Goal: Transaction & Acquisition: Purchase product/service

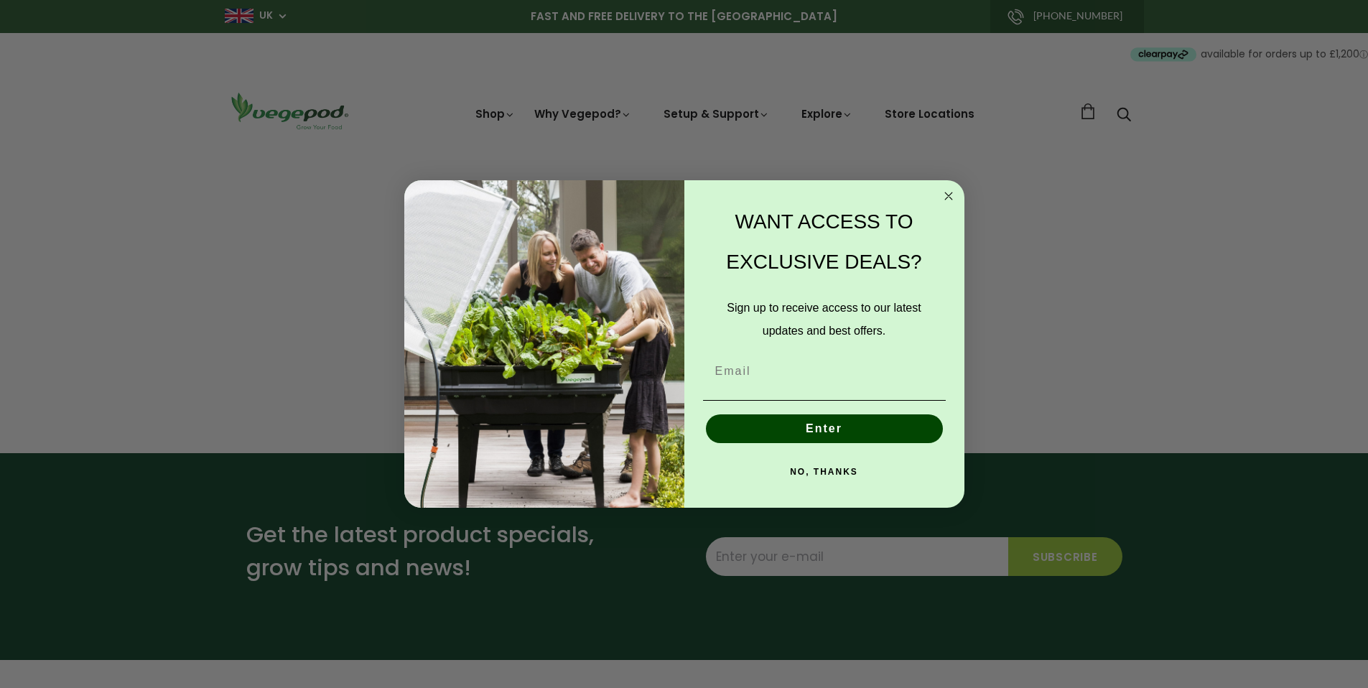
click at [947, 198] on circle "Close dialog" at bounding box center [948, 195] width 17 height 17
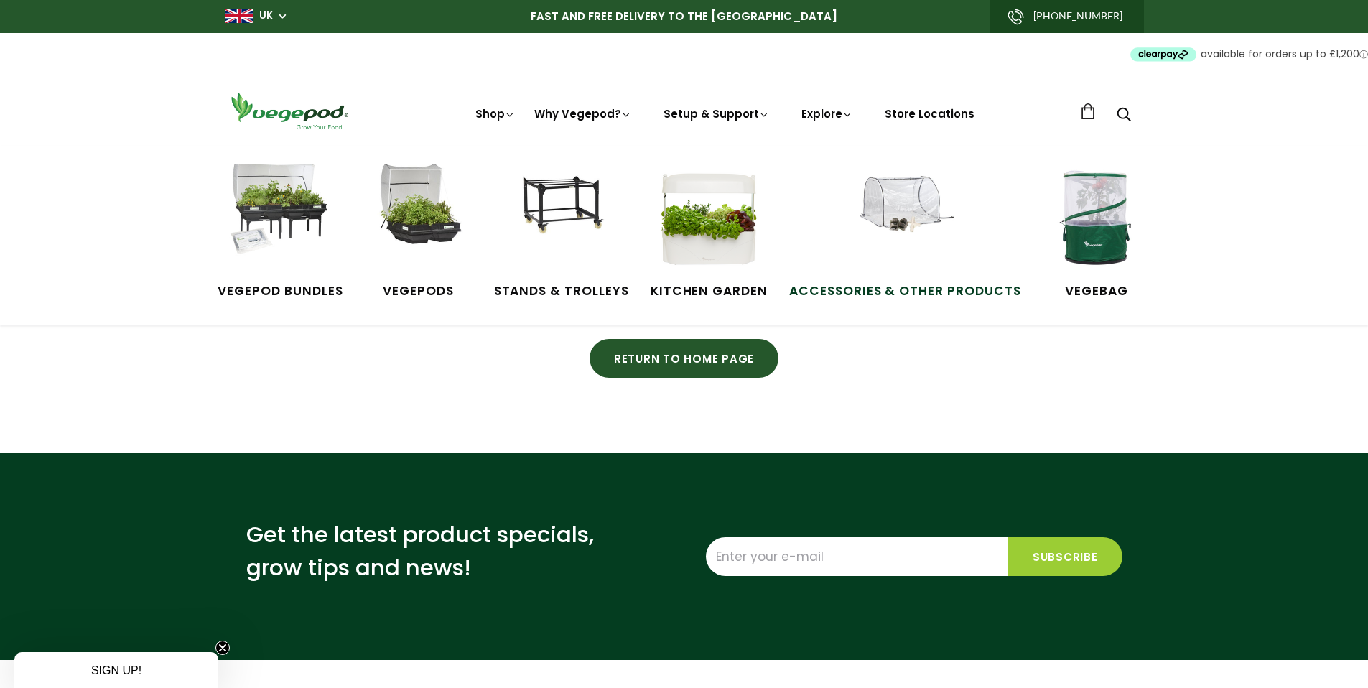
click at [911, 198] on img at bounding box center [905, 218] width 108 height 108
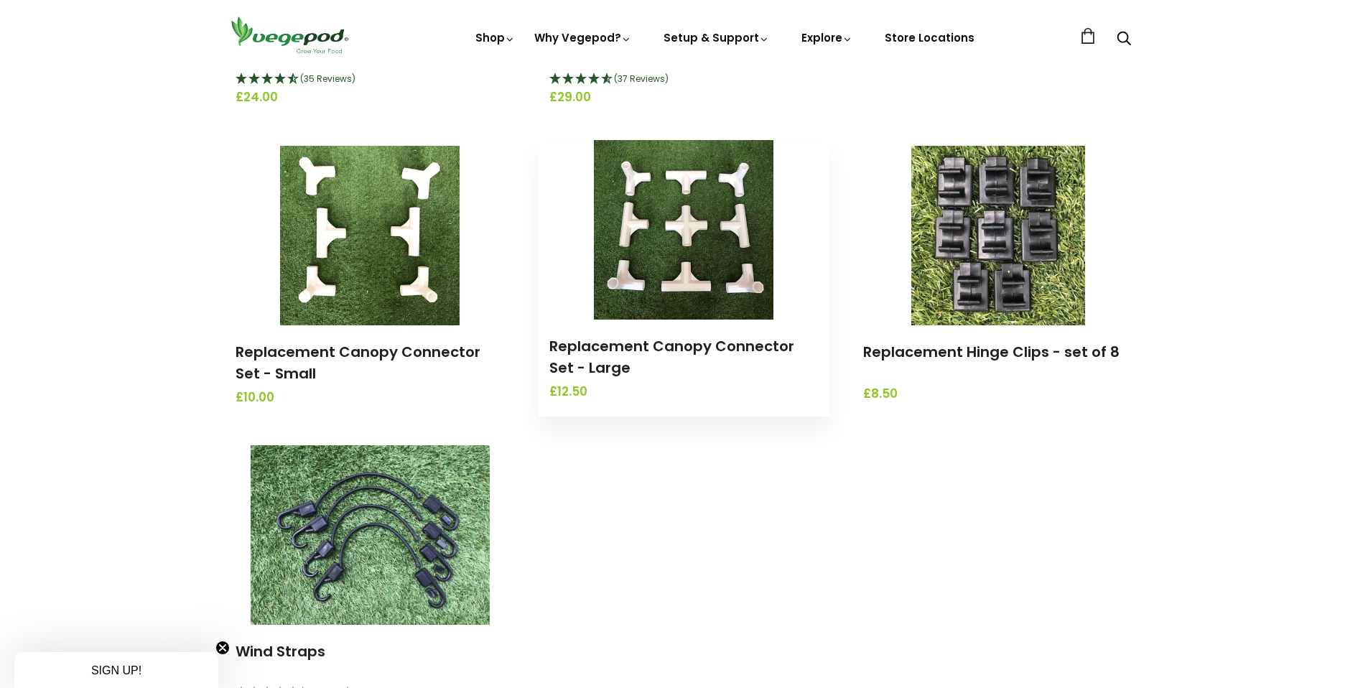
scroll to position [1541, 0]
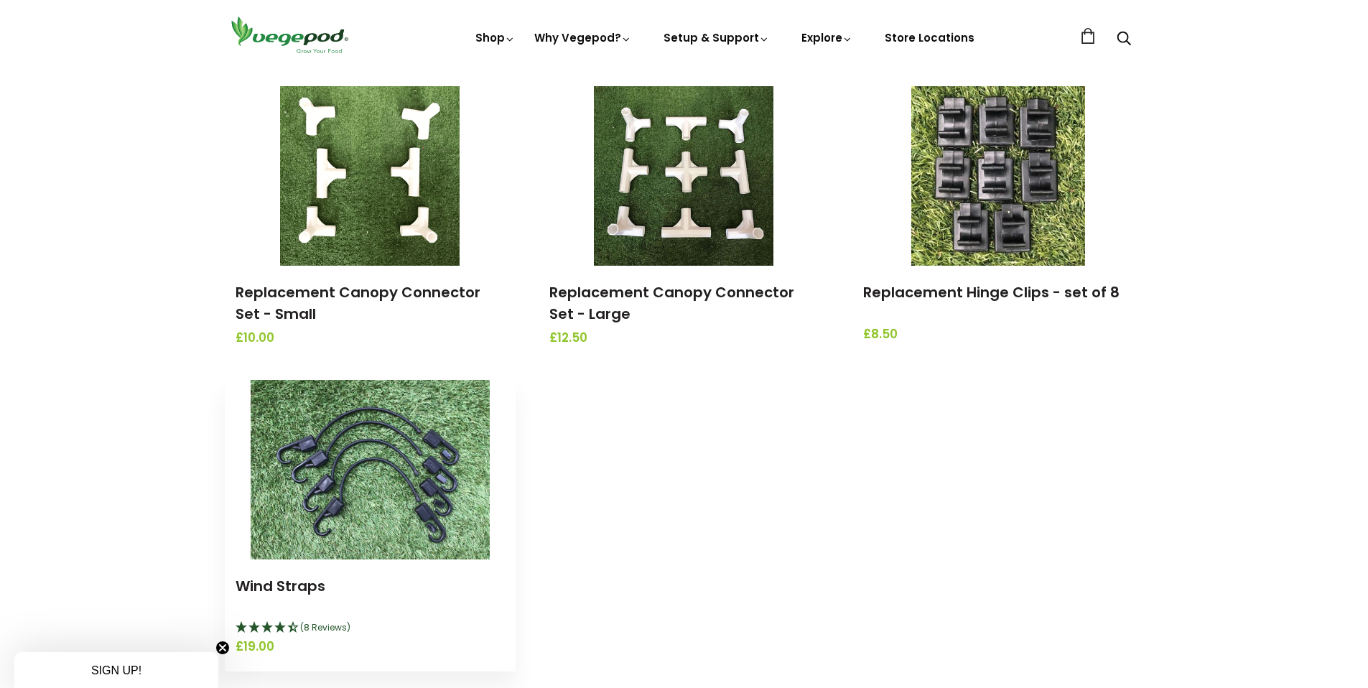
click at [465, 420] on img at bounding box center [370, 470] width 239 height 180
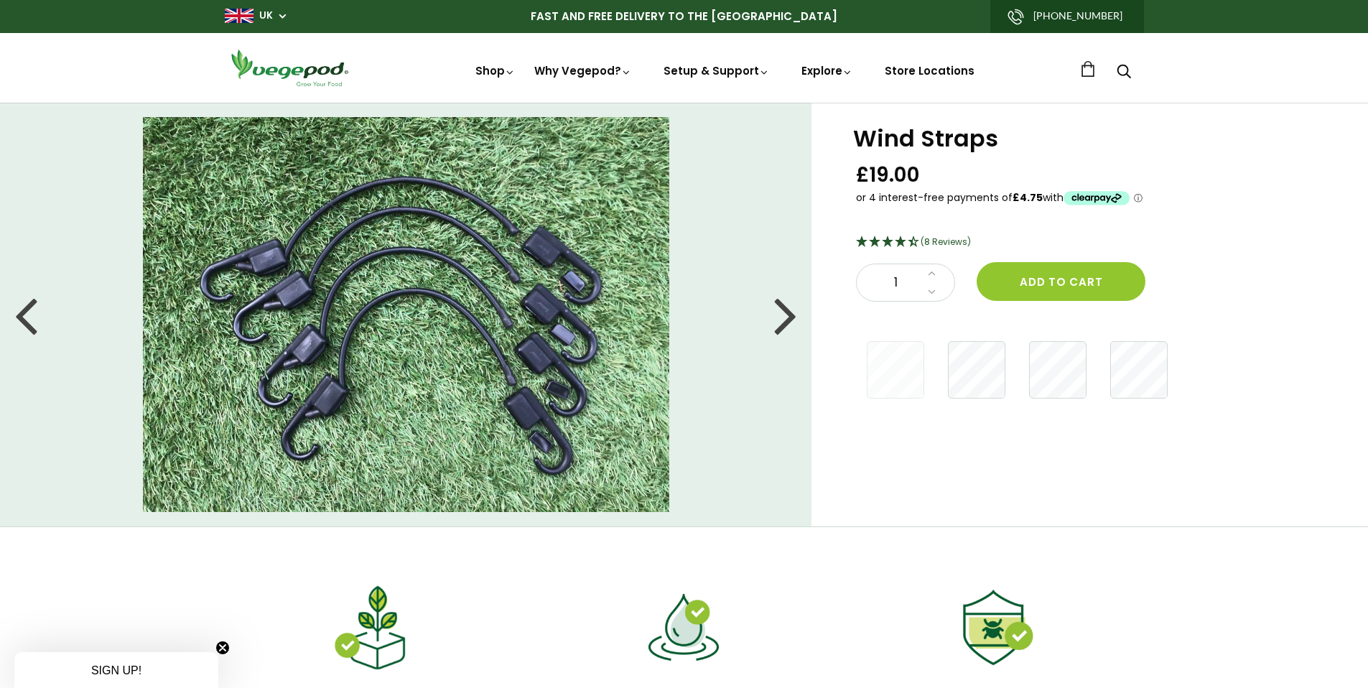
click at [1092, 70] on link at bounding box center [1088, 69] width 16 height 16
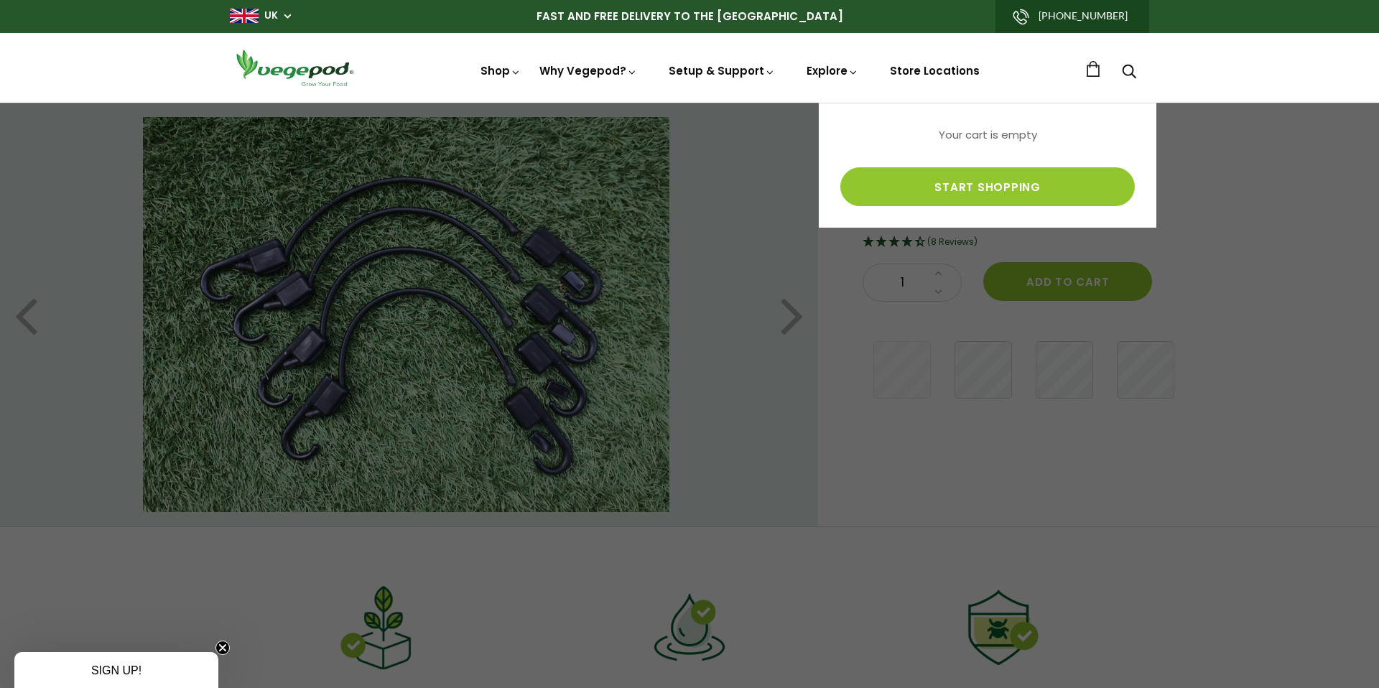
click at [1235, 162] on div at bounding box center [689, 344] width 1379 height 688
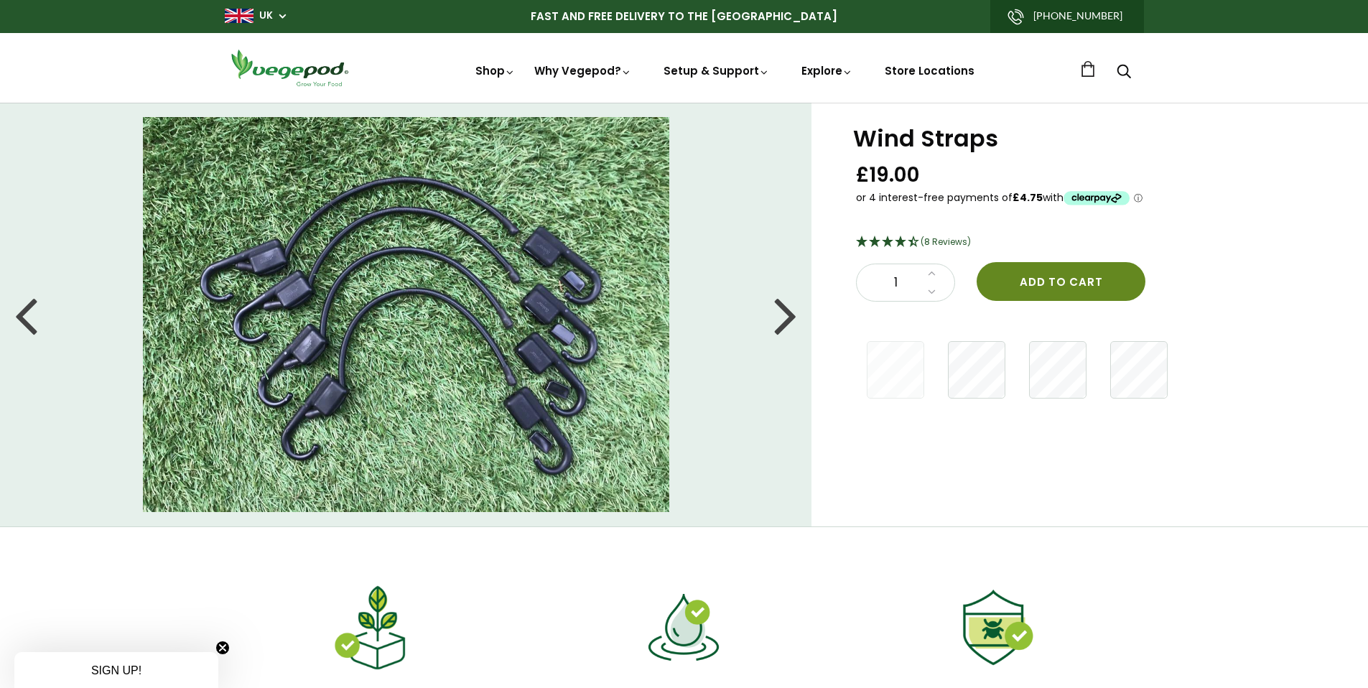
click at [1075, 277] on button "Add to cart" at bounding box center [1061, 281] width 169 height 39
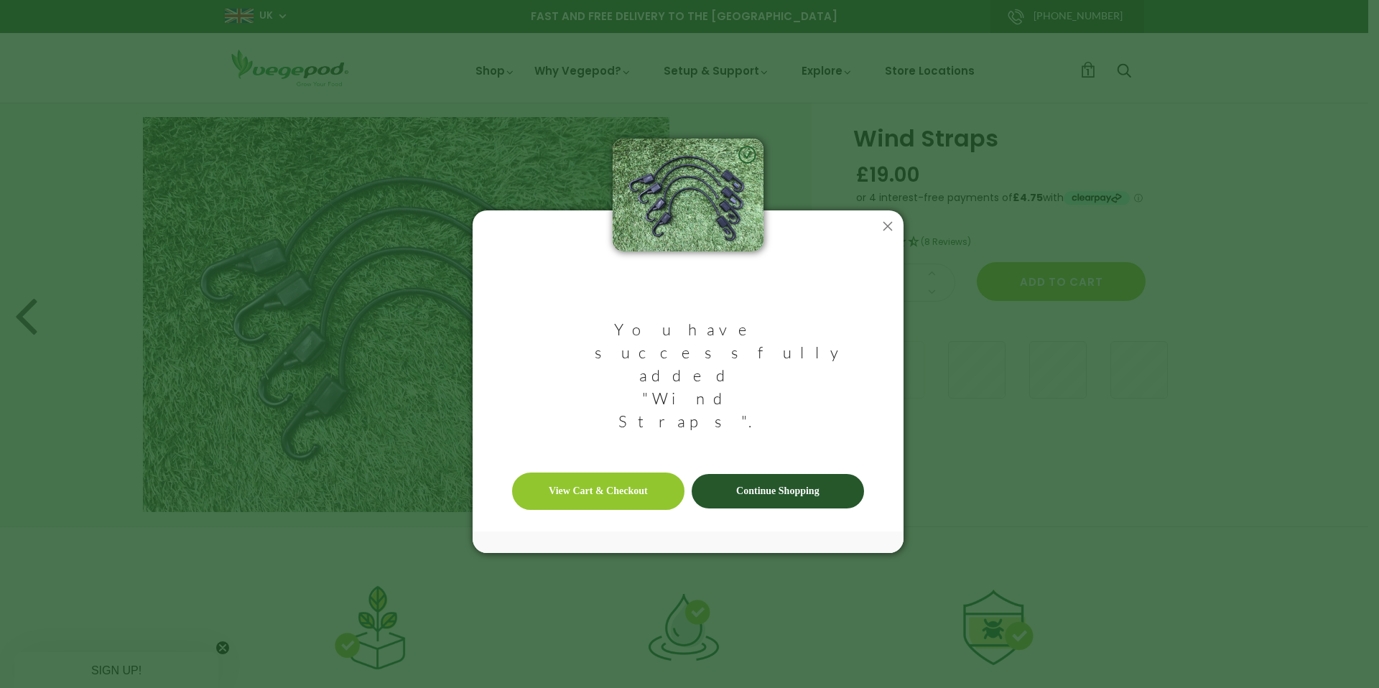
click at [624, 473] on link "View Cart & Checkout" at bounding box center [598, 491] width 172 height 37
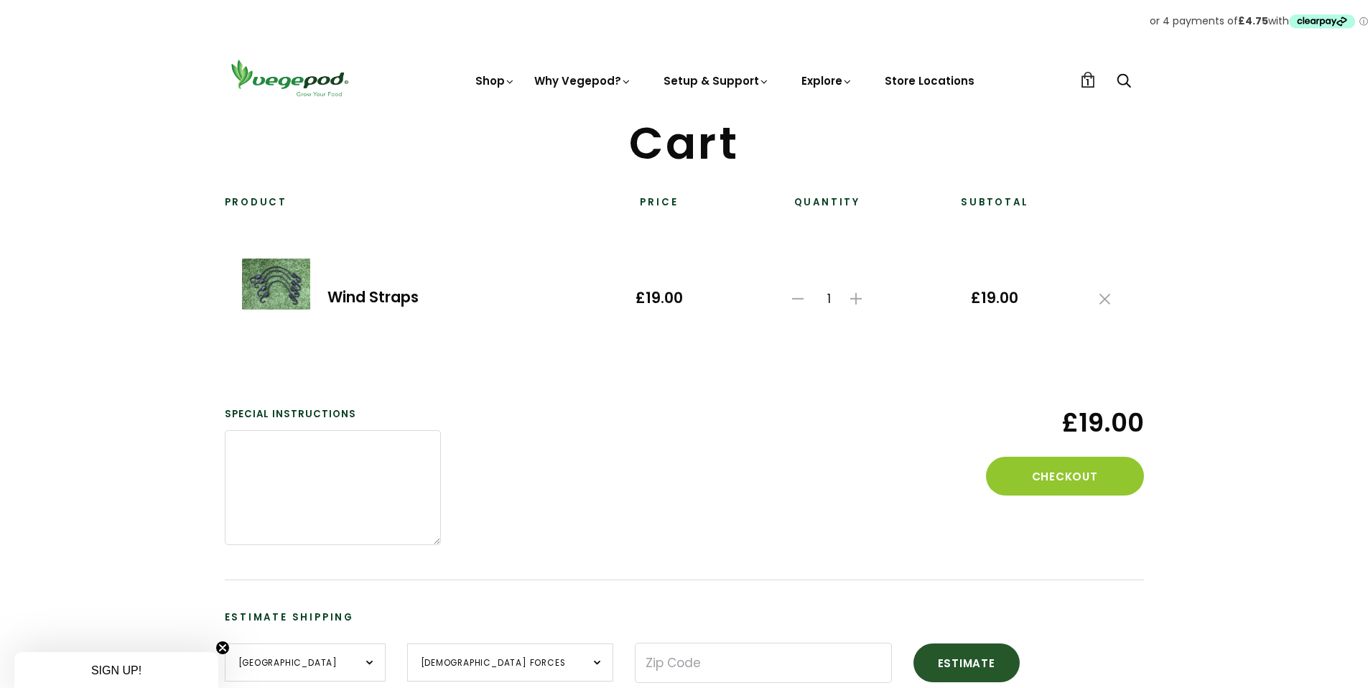
scroll to position [136, 0]
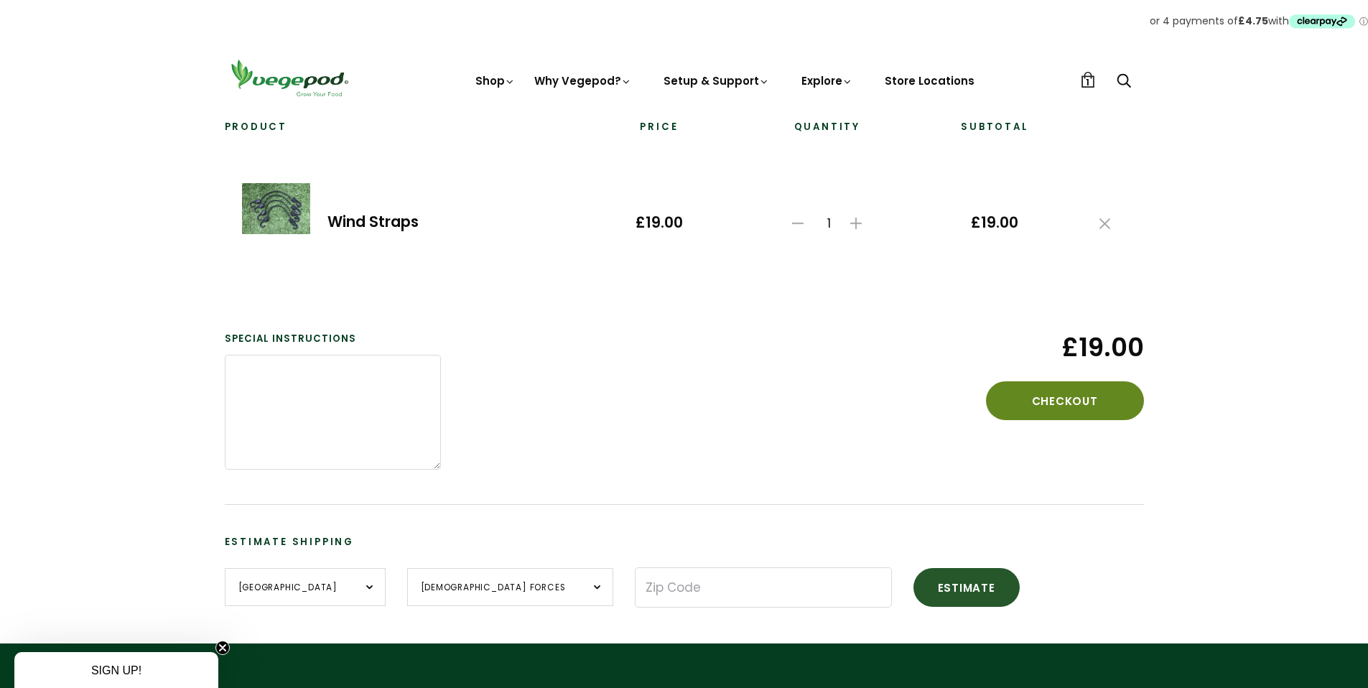
click at [1052, 407] on button "Checkout" at bounding box center [1065, 400] width 158 height 39
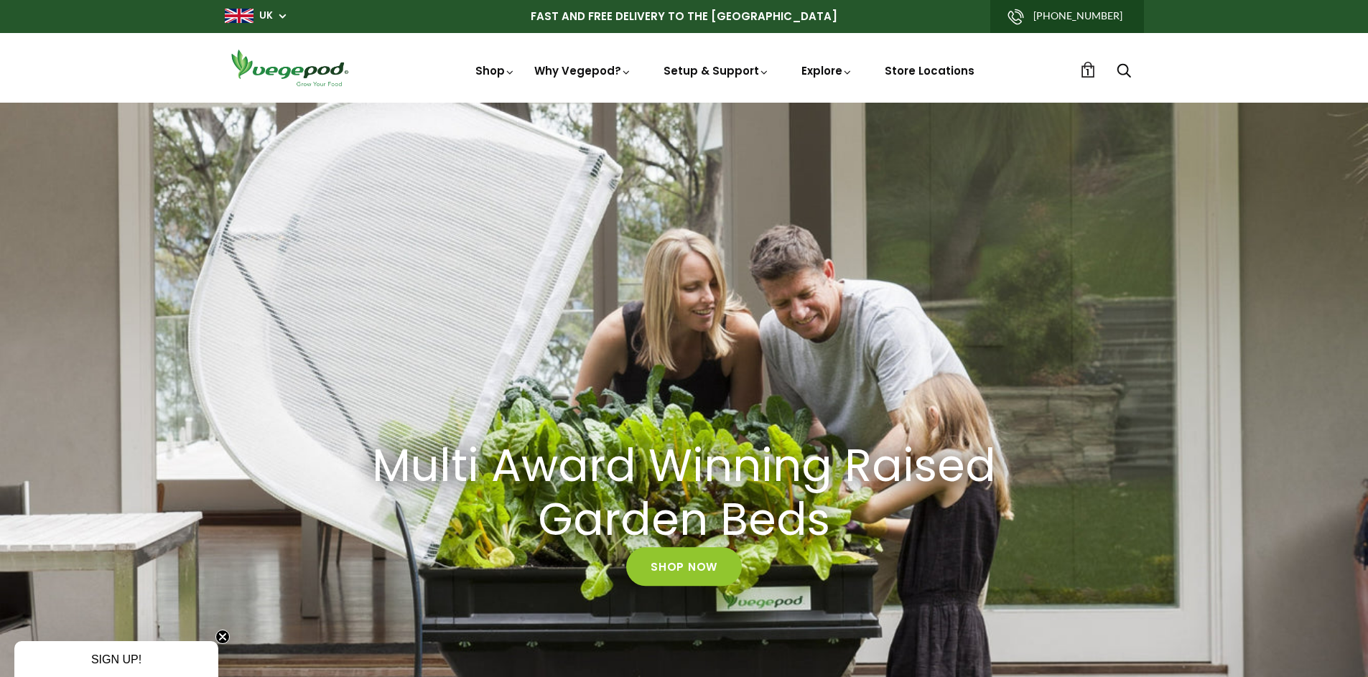
scroll to position [0, 330]
click at [1088, 73] on span "1" at bounding box center [1088, 72] width 4 height 14
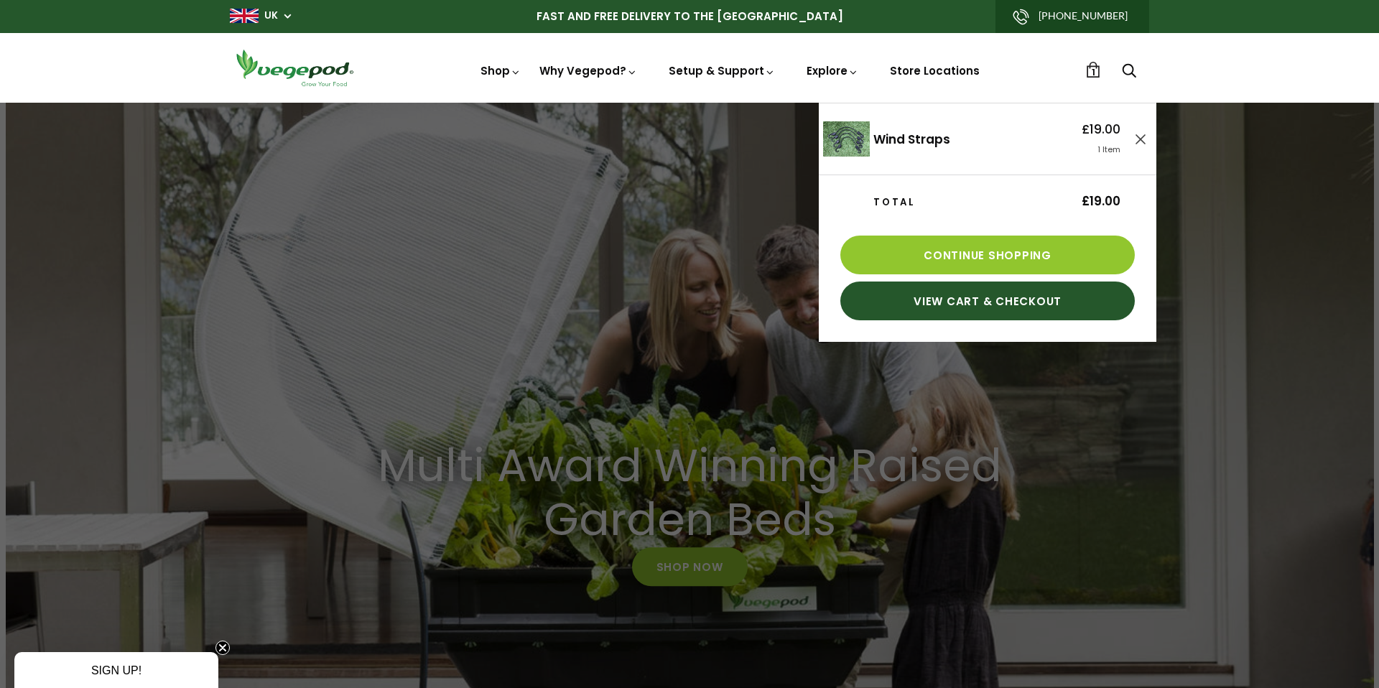
scroll to position [0, 660]
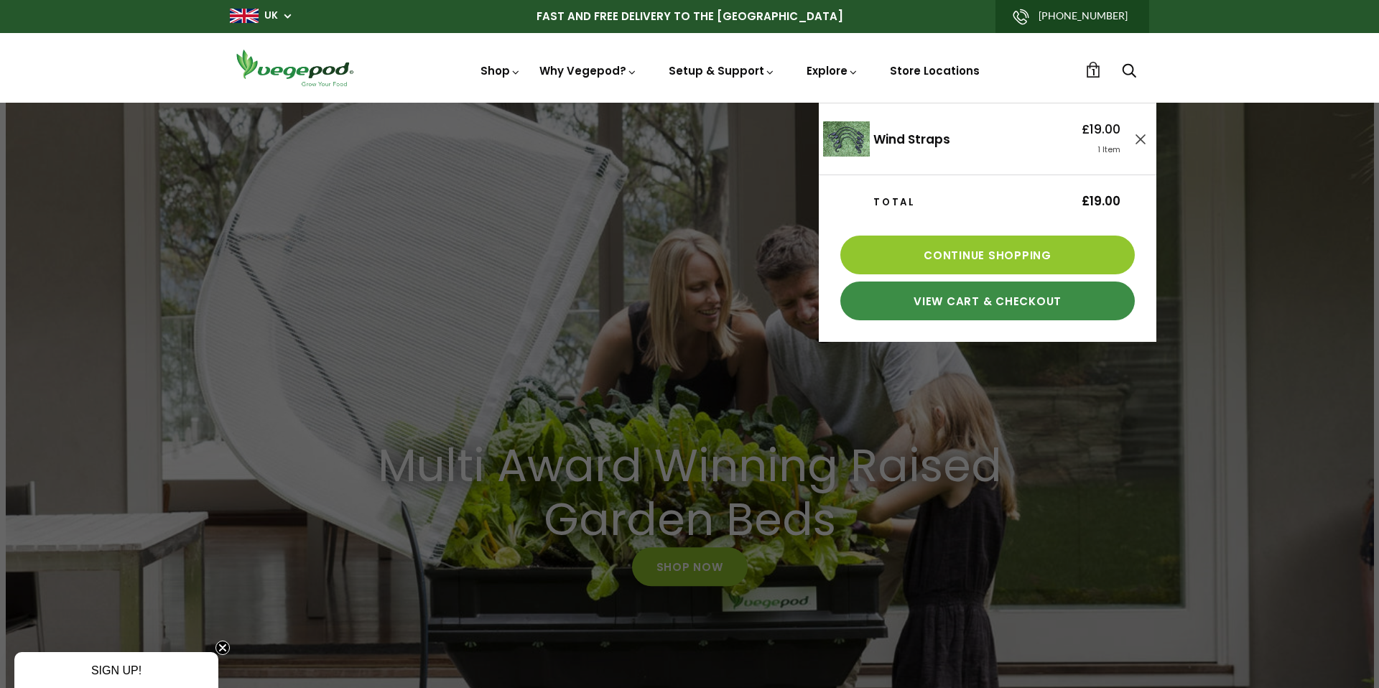
click at [1006, 305] on link "View Cart & Checkout" at bounding box center [987, 301] width 294 height 39
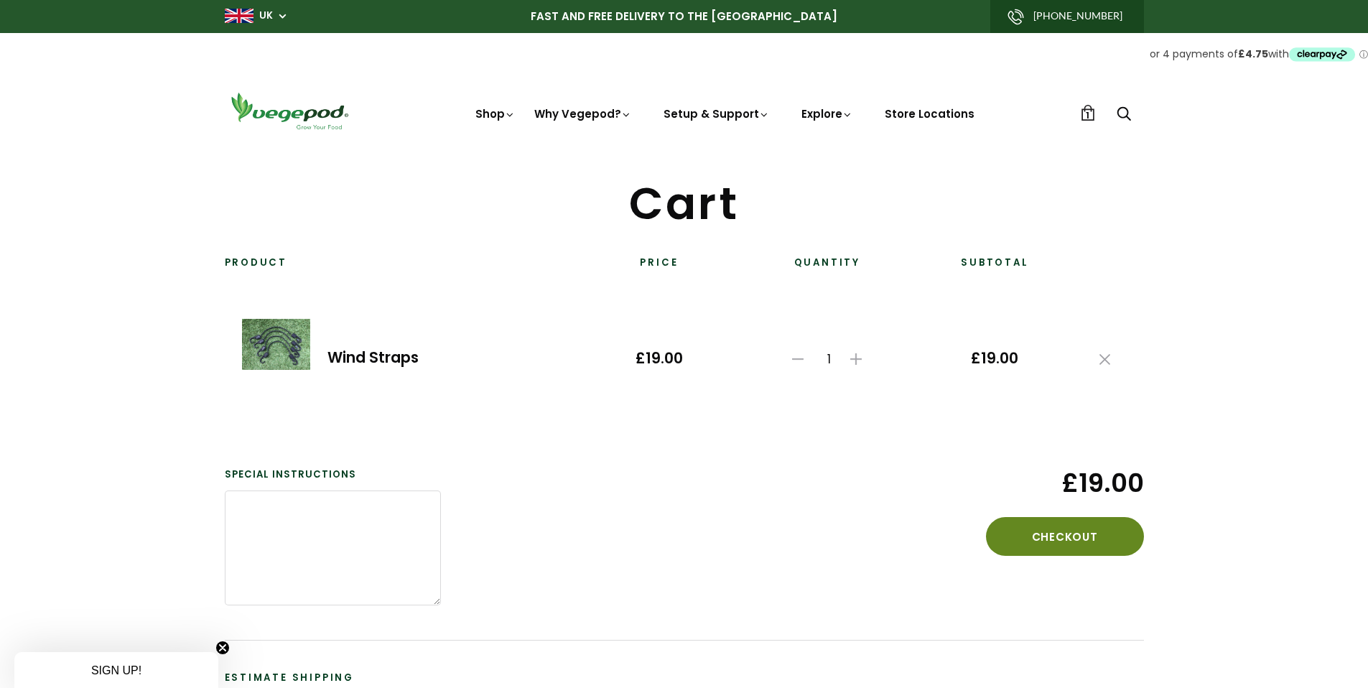
click at [1075, 537] on button "Checkout" at bounding box center [1065, 536] width 158 height 39
click at [1106, 361] on use at bounding box center [1105, 359] width 11 height 11
